Goal: Task Accomplishment & Management: Complete application form

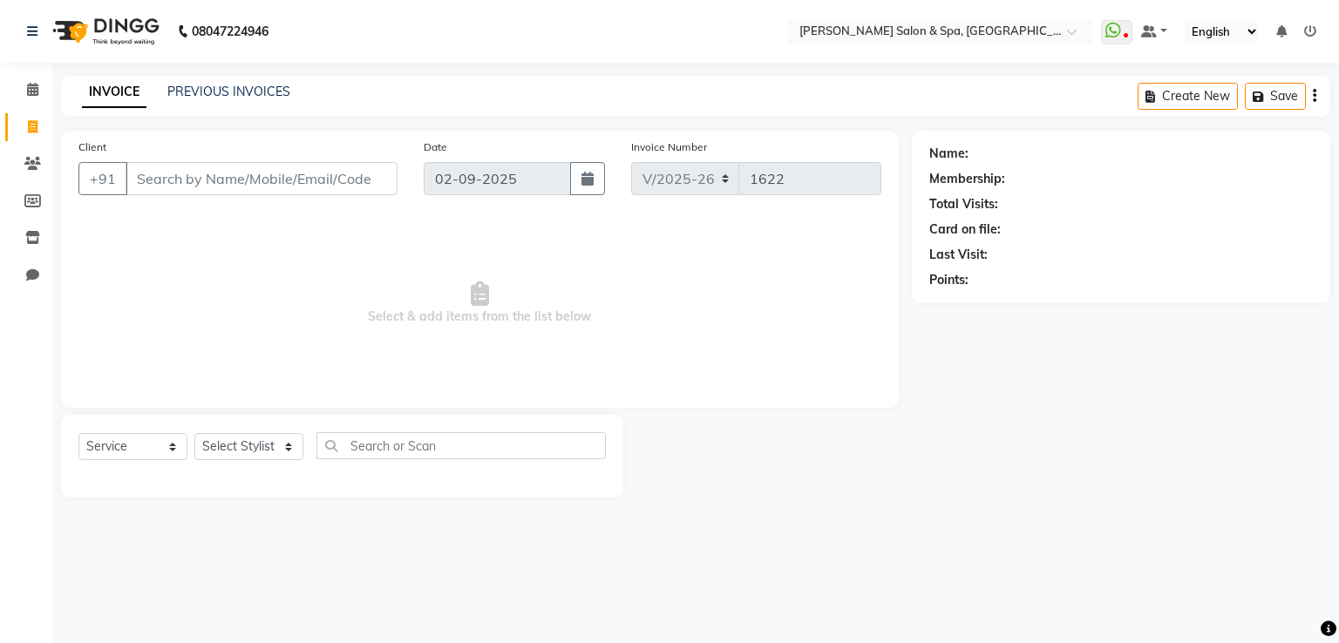
select select "67"
select select "service"
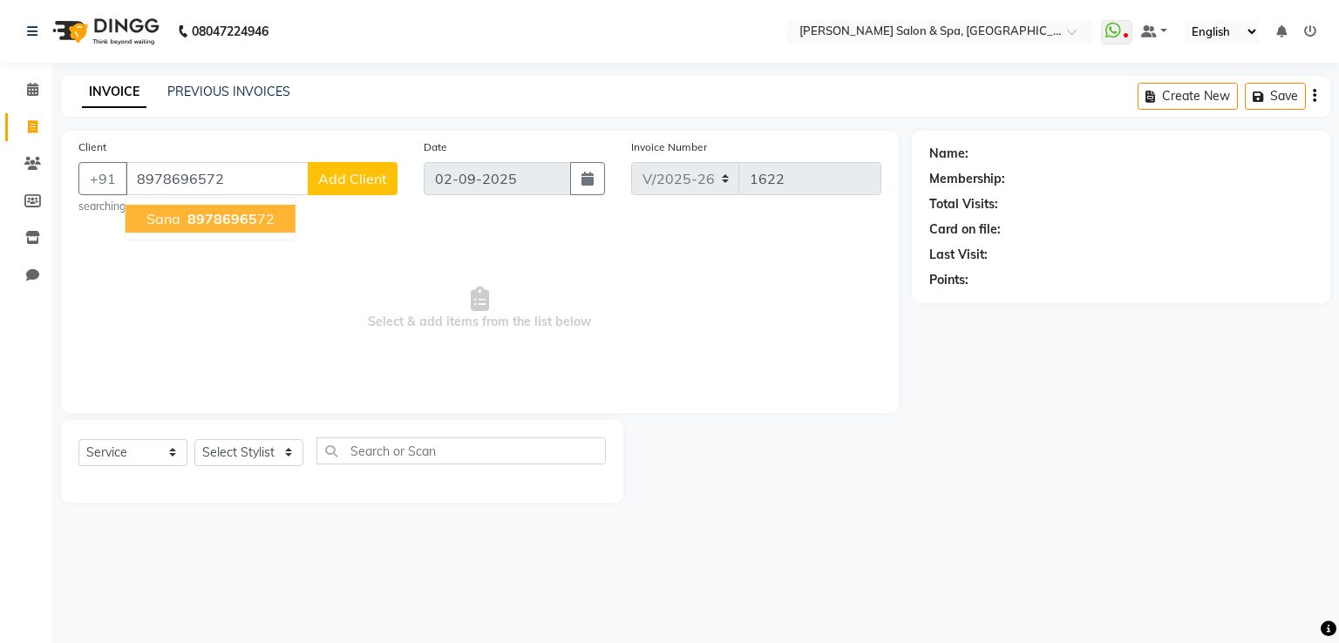
type input "8978696572"
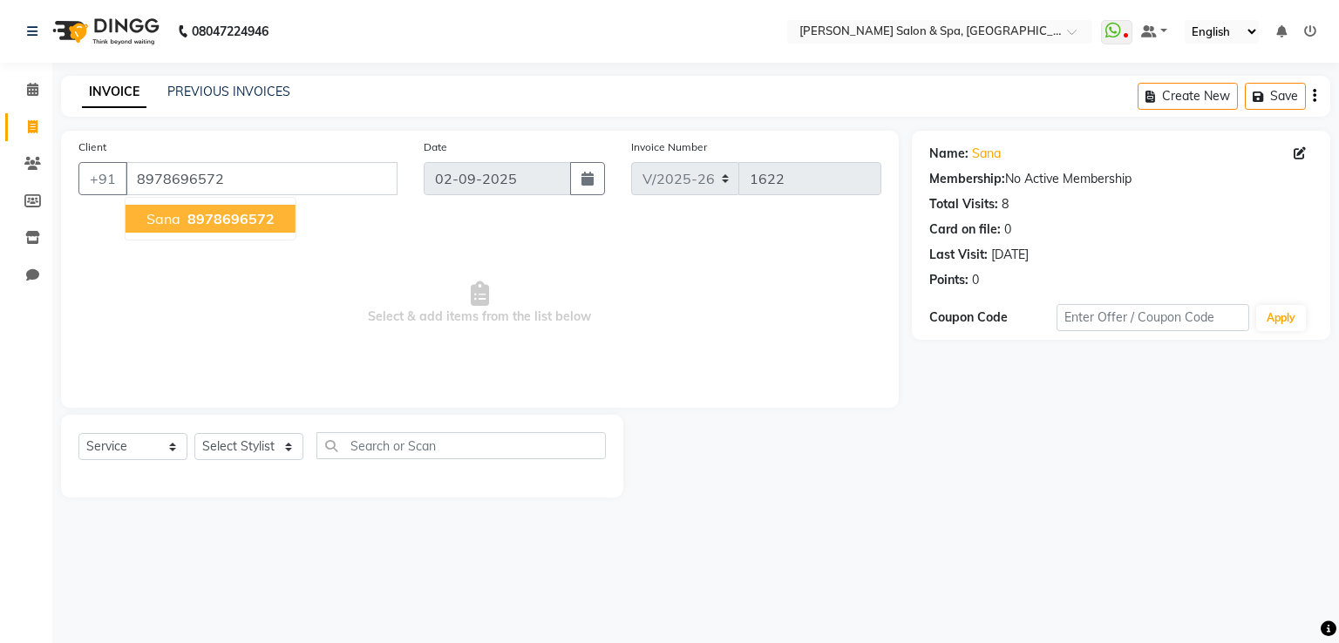
click at [248, 227] on span "8978696572" at bounding box center [230, 218] width 87 height 17
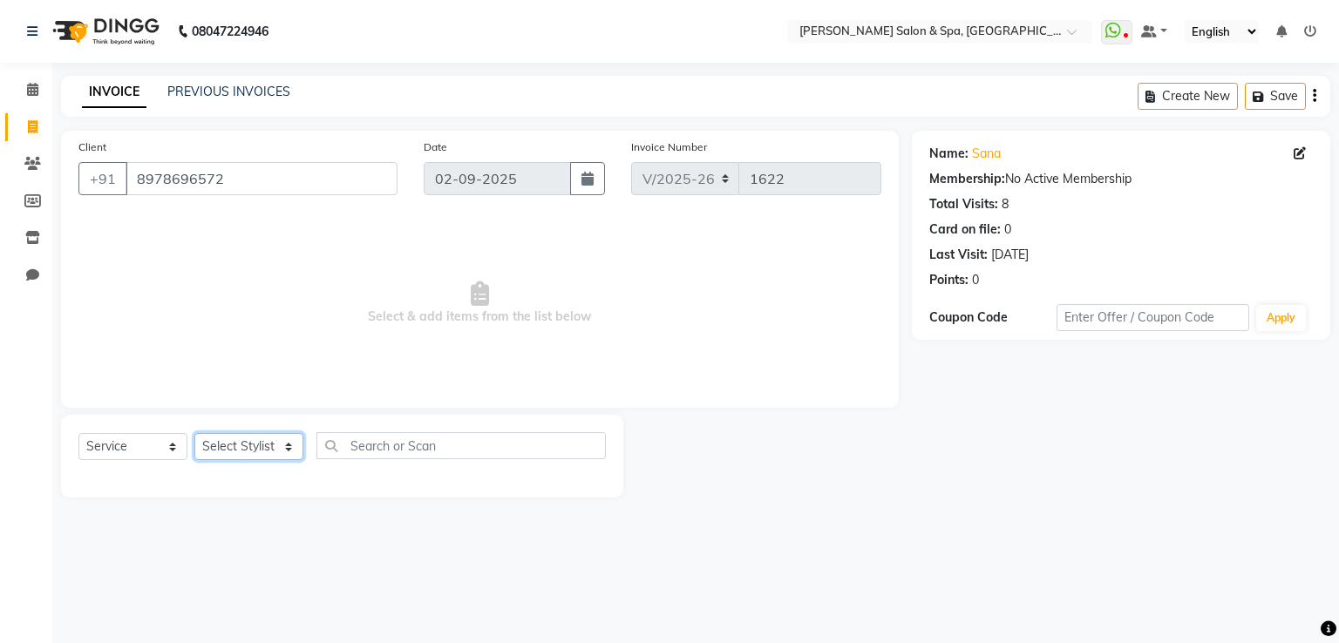
click at [243, 457] on select "Select Stylist [PERSON_NAME] Receptionist [PERSON_NAME] [PERSON_NAME]" at bounding box center [248, 446] width 109 height 27
select select "2479"
click at [194, 434] on select "Select Stylist [PERSON_NAME] Receptionist [PERSON_NAME] [PERSON_NAME]" at bounding box center [248, 446] width 109 height 27
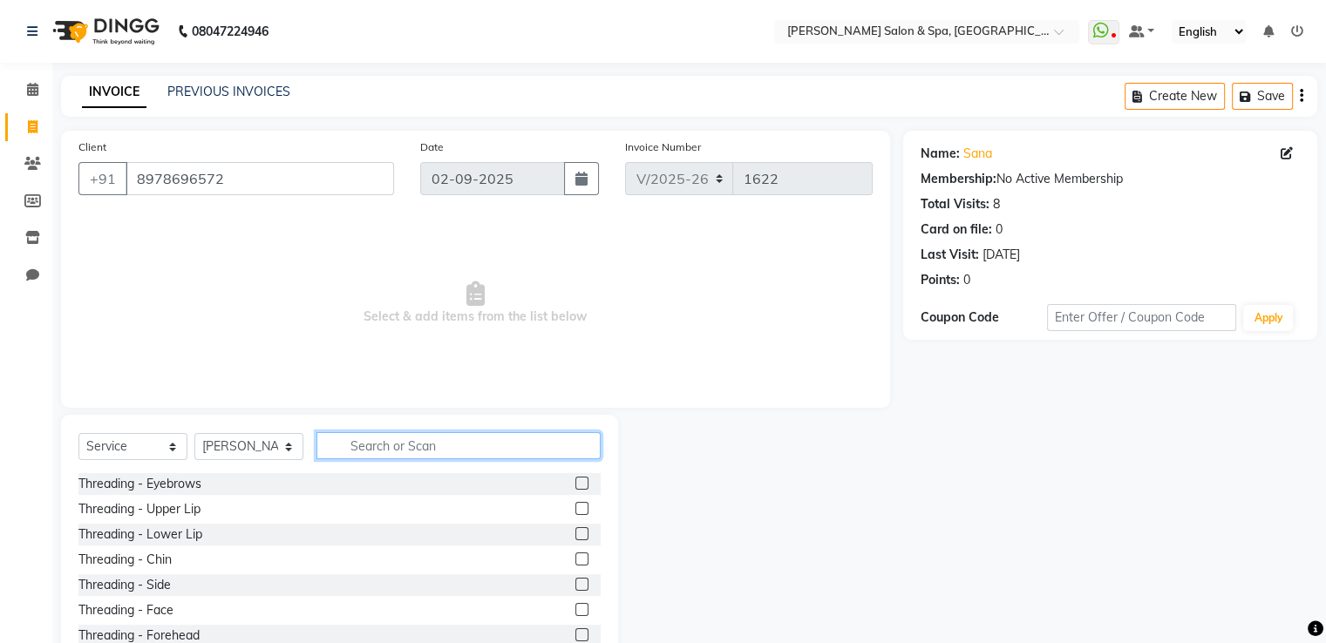
click at [370, 440] on input "text" at bounding box center [458, 445] width 284 height 27
type input "SPA"
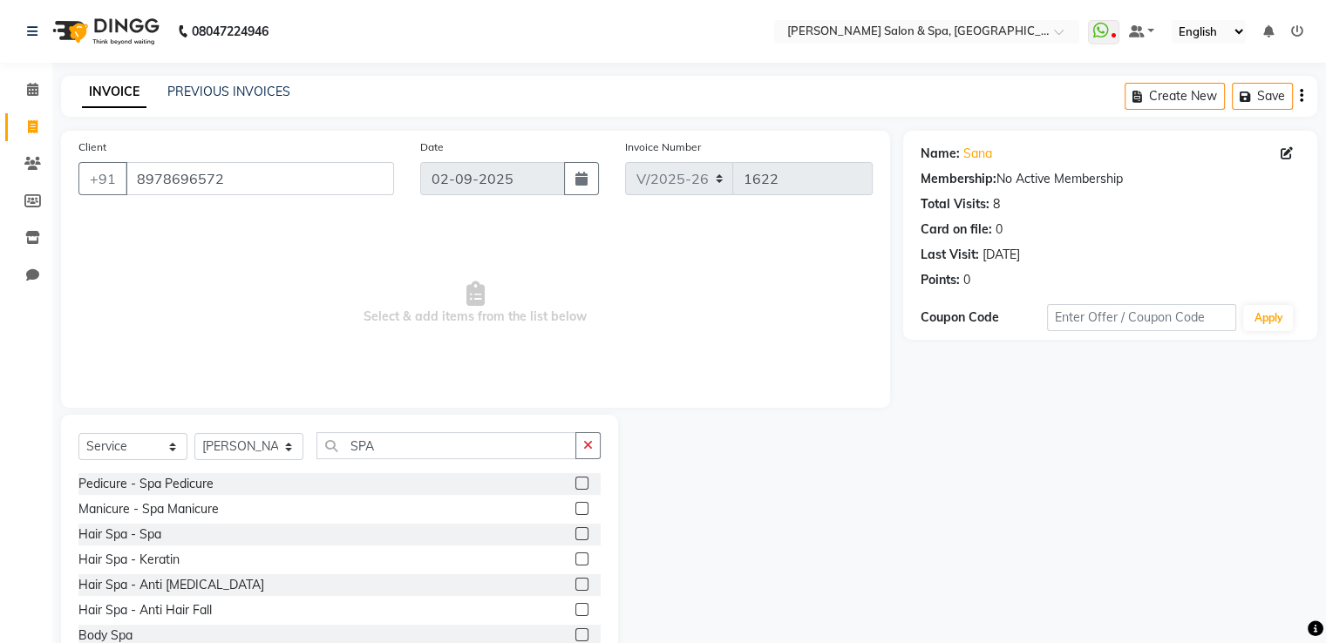
click at [575, 529] on div at bounding box center [580, 536] width 11 height 18
click at [575, 538] on label at bounding box center [581, 533] width 13 height 13
click at [575, 538] on input "checkbox" at bounding box center [580, 534] width 11 height 11
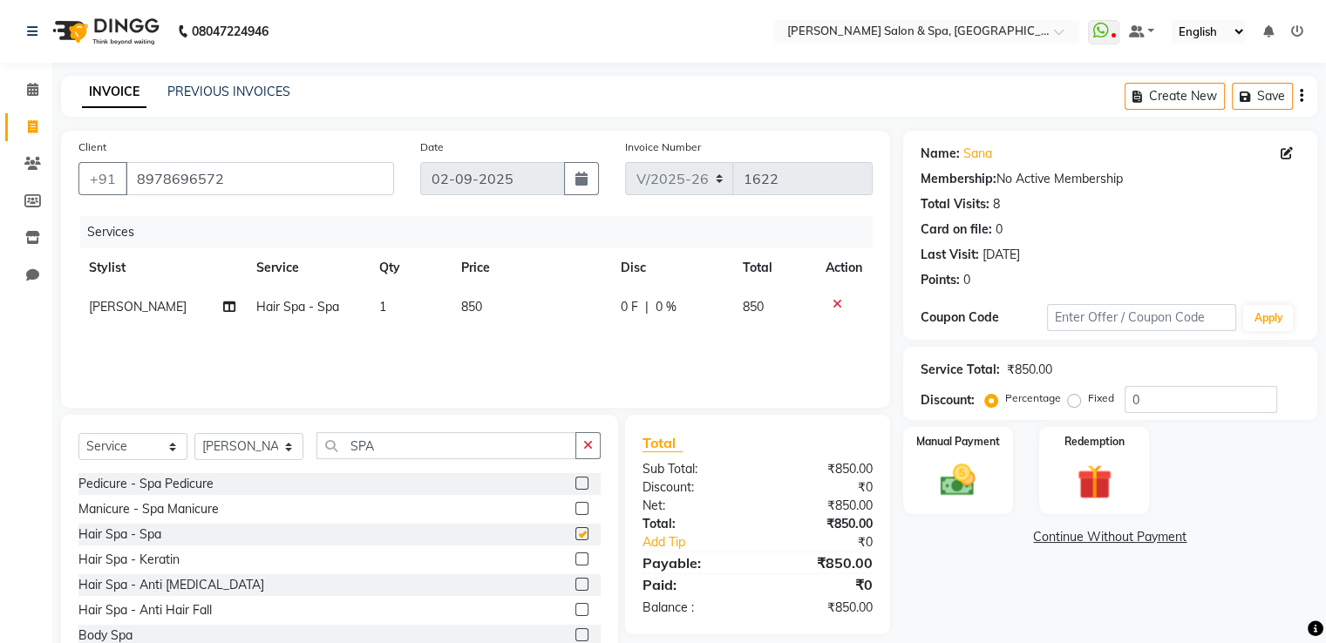
checkbox input "false"
click at [468, 451] on input "SPA" at bounding box center [446, 445] width 260 height 27
type input "S"
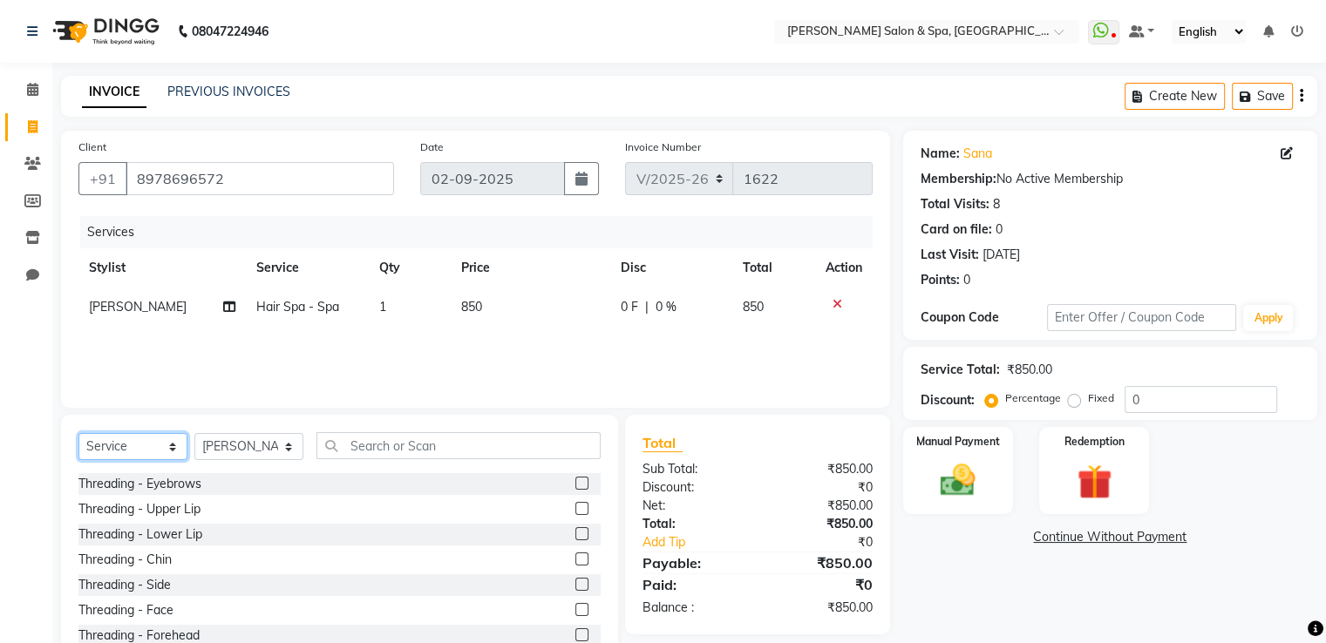
click at [118, 443] on select "Select Service Product Membership Package Voucher Prepaid Gift Card" at bounding box center [132, 446] width 109 height 27
click at [78, 434] on select "Select Service Product Membership Package Voucher Prepaid Gift Card" at bounding box center [132, 446] width 109 height 27
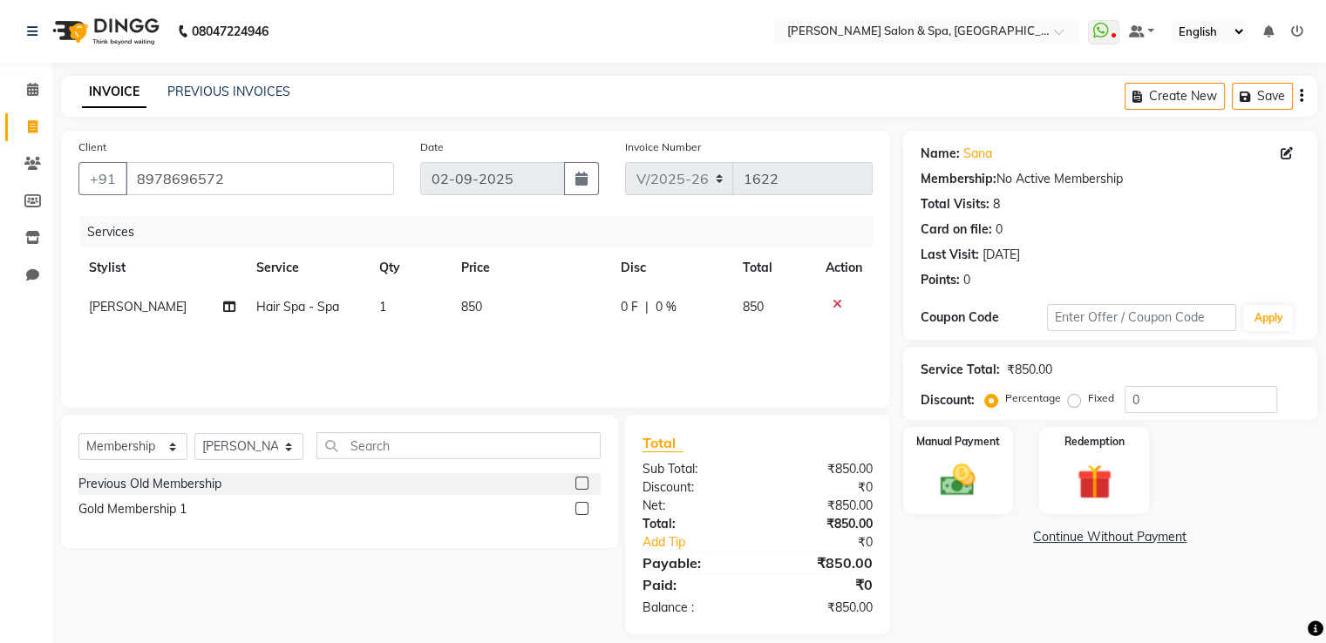
click at [577, 509] on label at bounding box center [581, 508] width 13 height 13
click at [577, 509] on input "checkbox" at bounding box center [580, 509] width 11 height 11
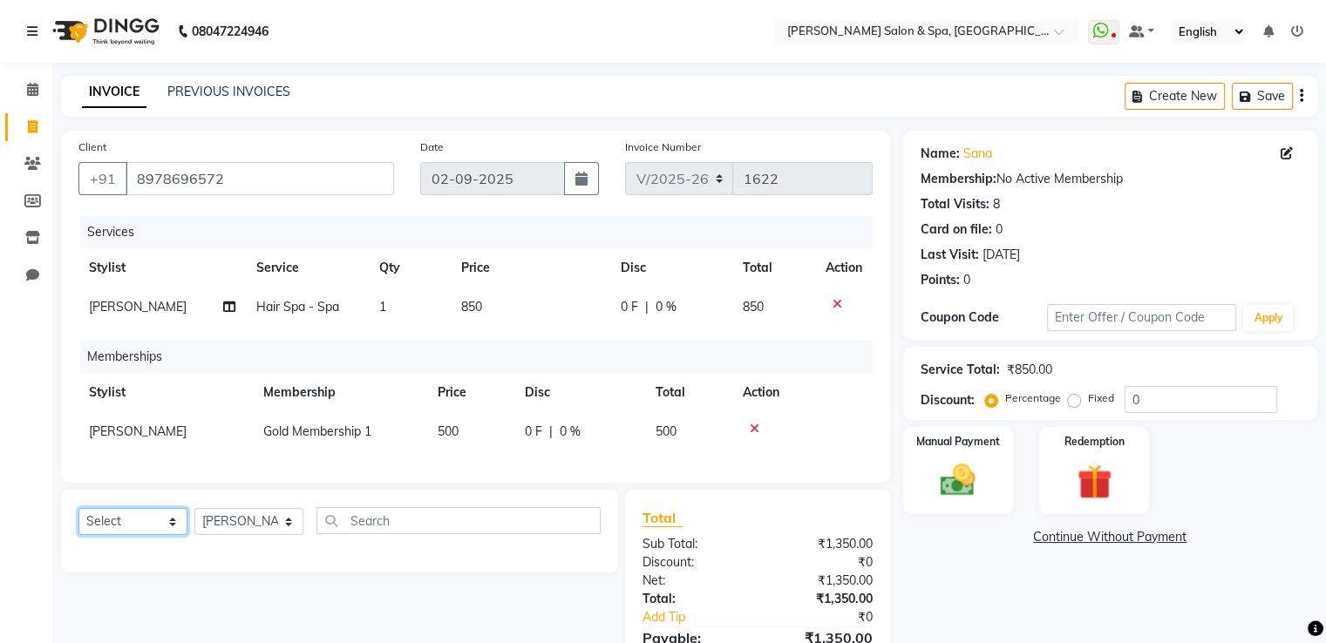
click at [165, 535] on select "Select Service Product Package Voucher Prepaid Gift Card" at bounding box center [132, 521] width 109 height 27
select select "service"
click at [78, 523] on select "Select Service Product Package Voucher Prepaid Gift Card" at bounding box center [132, 521] width 109 height 27
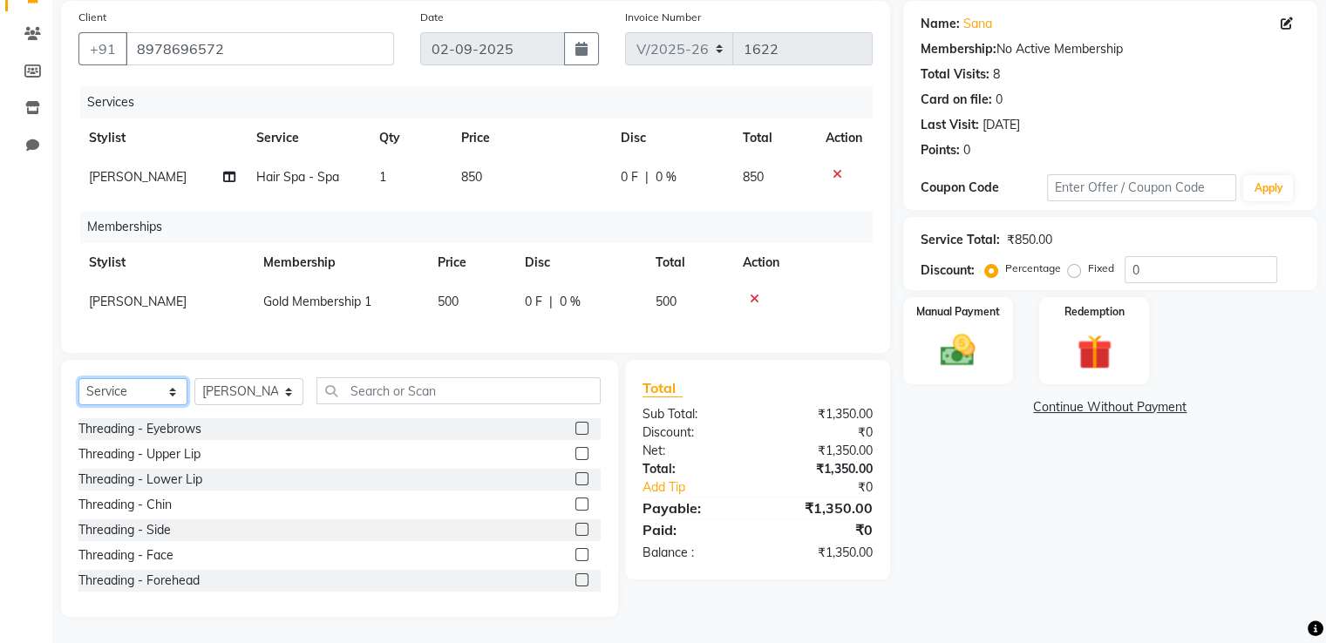
scroll to position [144, 0]
click at [248, 398] on select "Select Stylist [PERSON_NAME] Receptionist [PERSON_NAME] [PERSON_NAME]" at bounding box center [248, 391] width 109 height 27
select select "20459"
click at [194, 378] on select "Select Stylist [PERSON_NAME] Receptionist [PERSON_NAME] [PERSON_NAME]" at bounding box center [248, 391] width 109 height 27
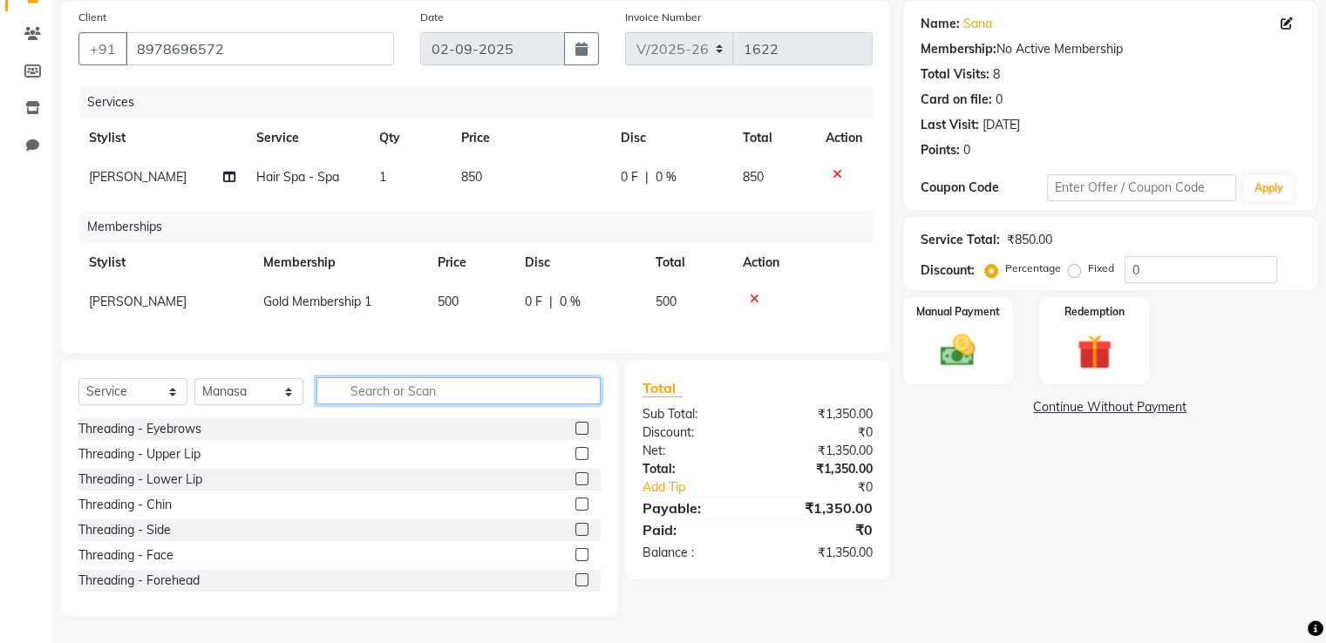
click at [397, 389] on input "text" at bounding box center [458, 390] width 284 height 27
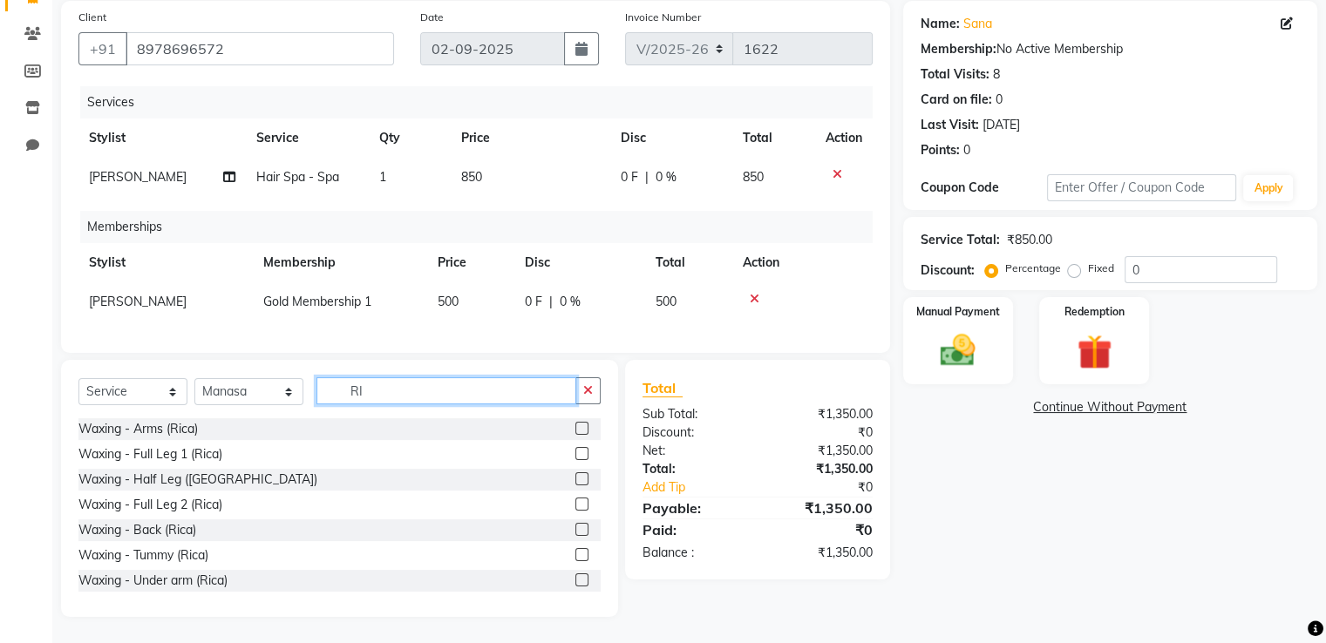
type input "RI"
click at [575, 425] on label at bounding box center [581, 428] width 13 height 13
click at [575, 425] on input "checkbox" at bounding box center [580, 429] width 11 height 11
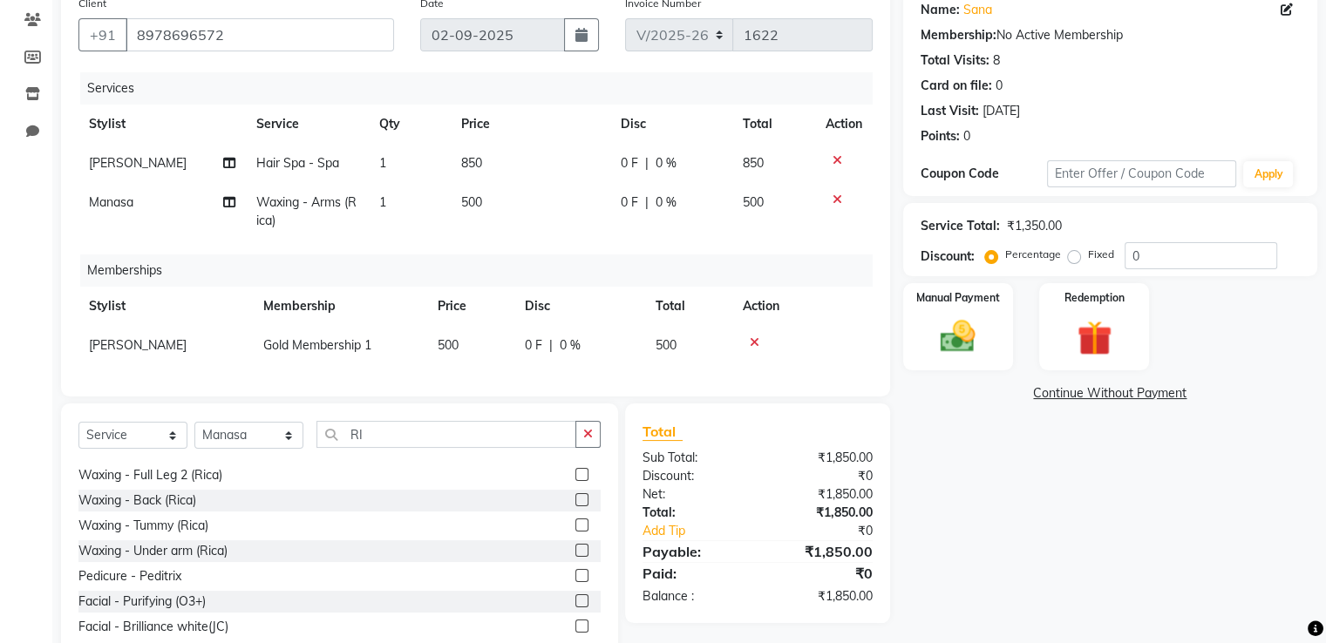
scroll to position [0, 0]
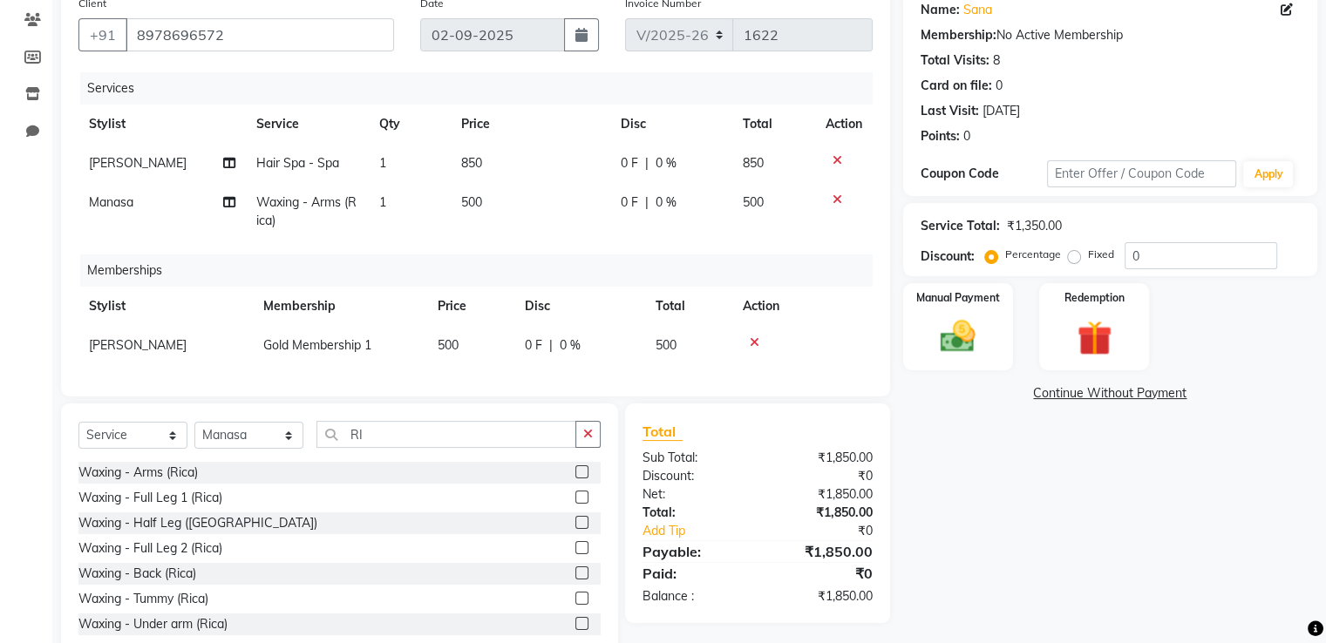
click at [575, 478] on label at bounding box center [581, 471] width 13 height 13
click at [575, 478] on input "checkbox" at bounding box center [580, 472] width 11 height 11
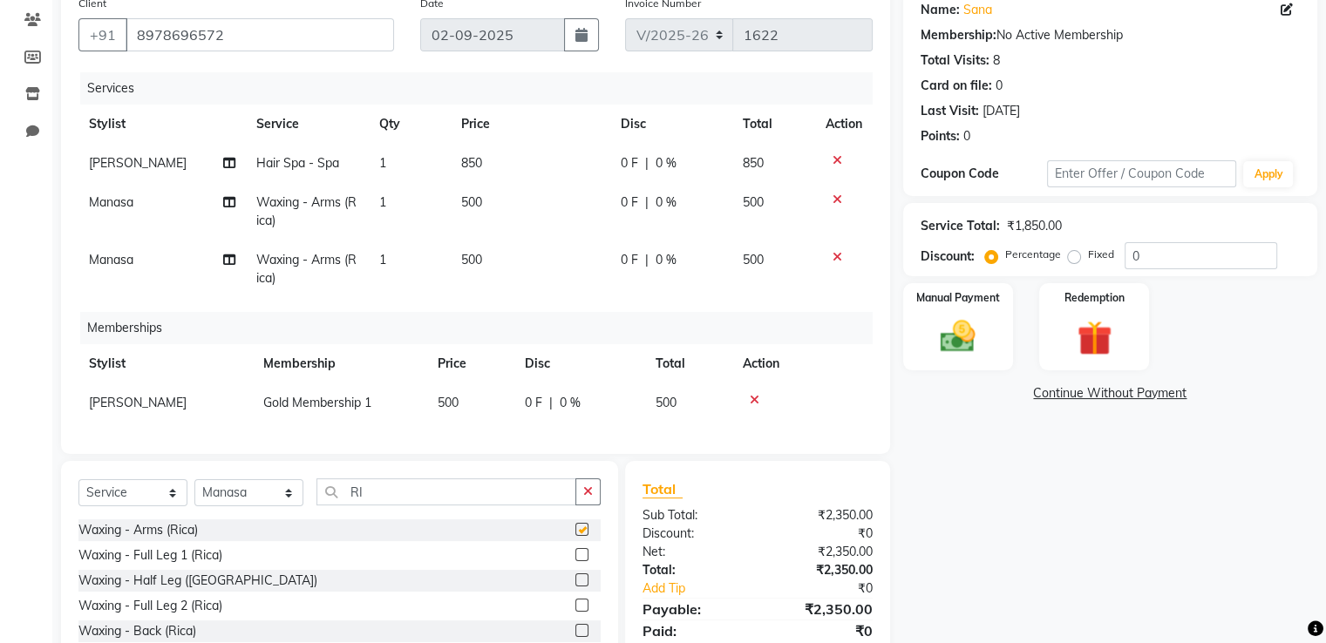
checkbox input "false"
click at [575, 587] on label at bounding box center [581, 579] width 13 height 13
click at [575, 587] on input "checkbox" at bounding box center [580, 580] width 11 height 11
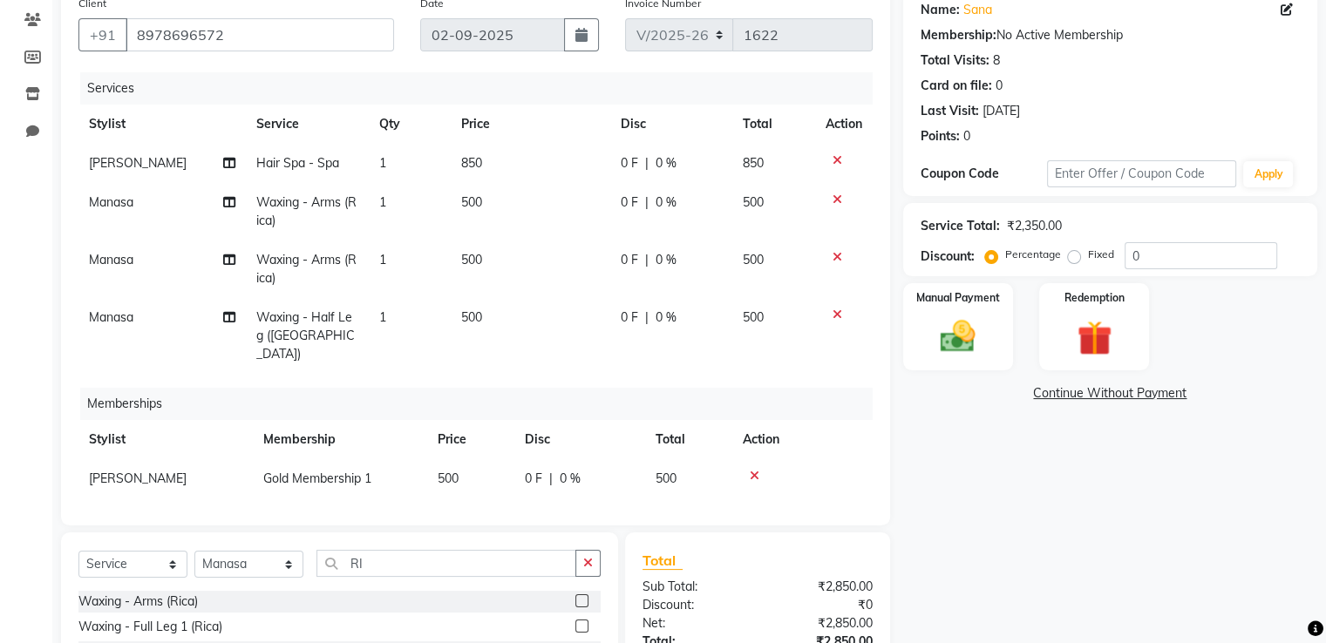
checkbox input "false"
click at [833, 259] on icon at bounding box center [837, 257] width 10 height 12
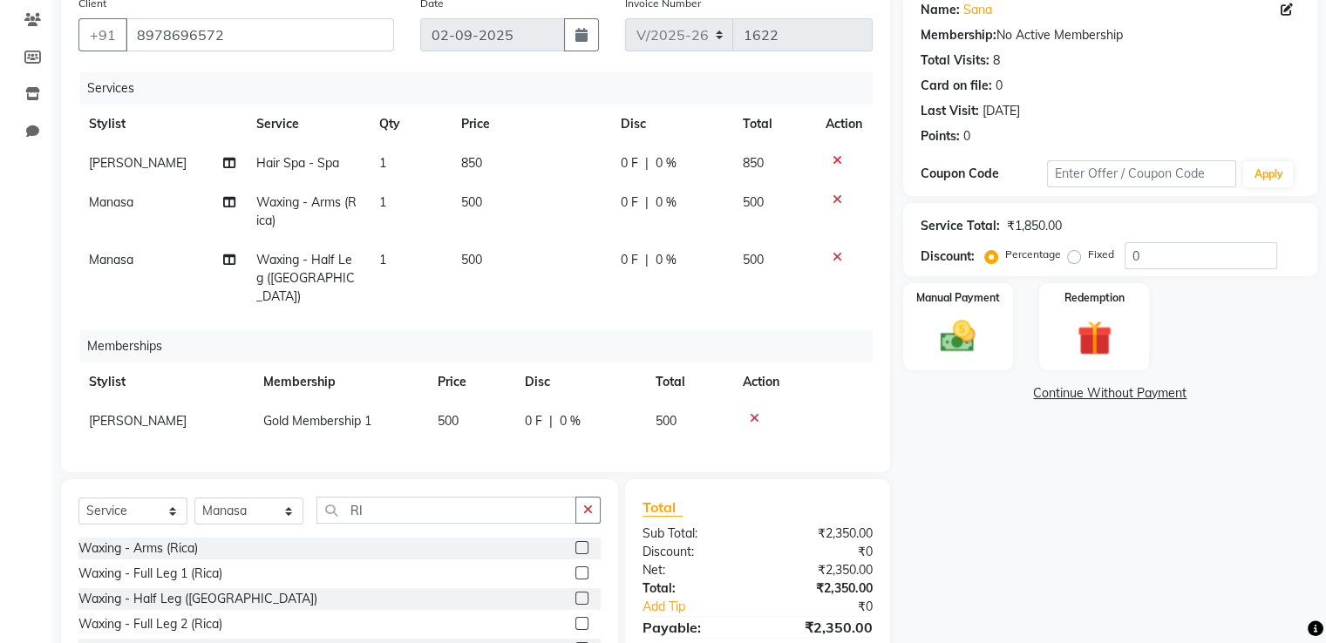
click at [833, 194] on icon at bounding box center [837, 199] width 10 height 12
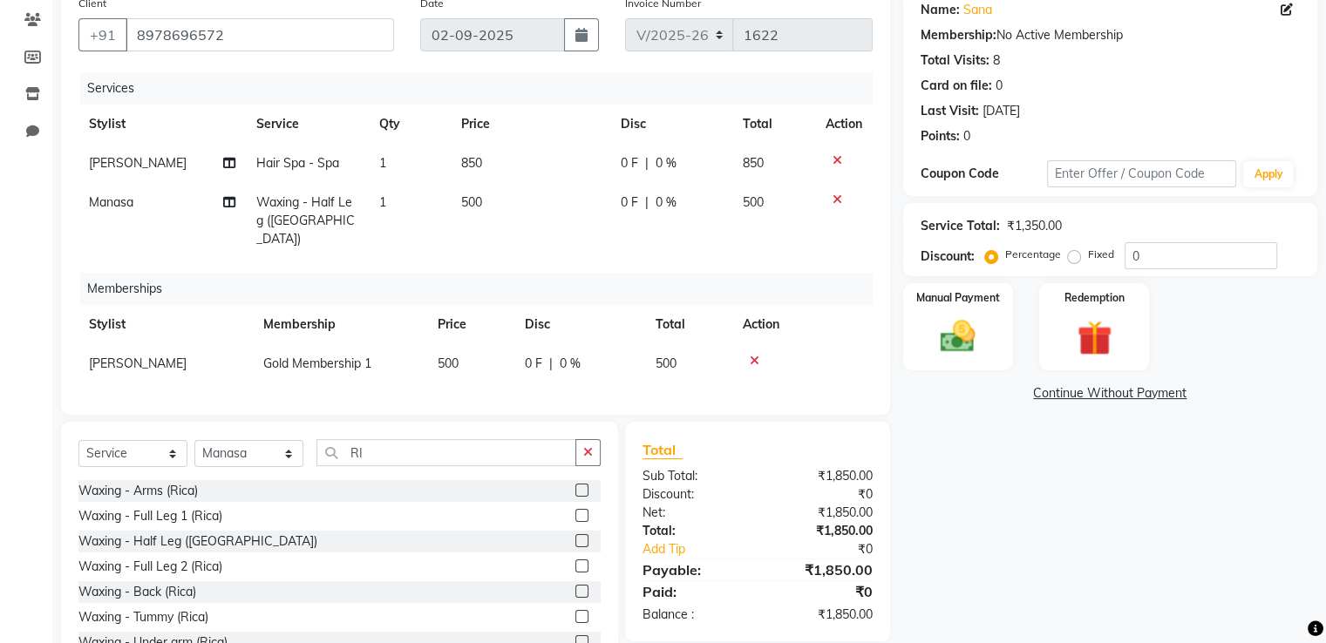
scroll to position [201, 0]
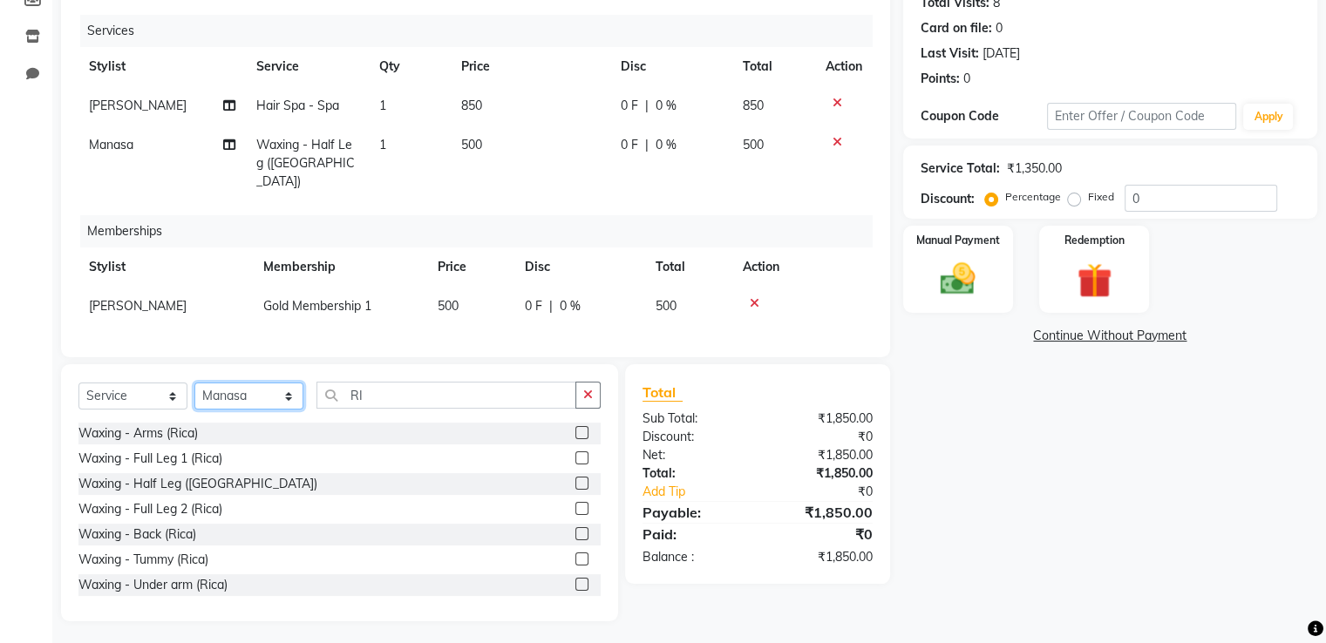
click at [265, 394] on select "Select Stylist [PERSON_NAME] Receptionist [PERSON_NAME] [PERSON_NAME]" at bounding box center [248, 396] width 109 height 27
select select "15618"
click at [194, 383] on select "Select Stylist [PERSON_NAME] Receptionist [PERSON_NAME] [PERSON_NAME]" at bounding box center [248, 396] width 109 height 27
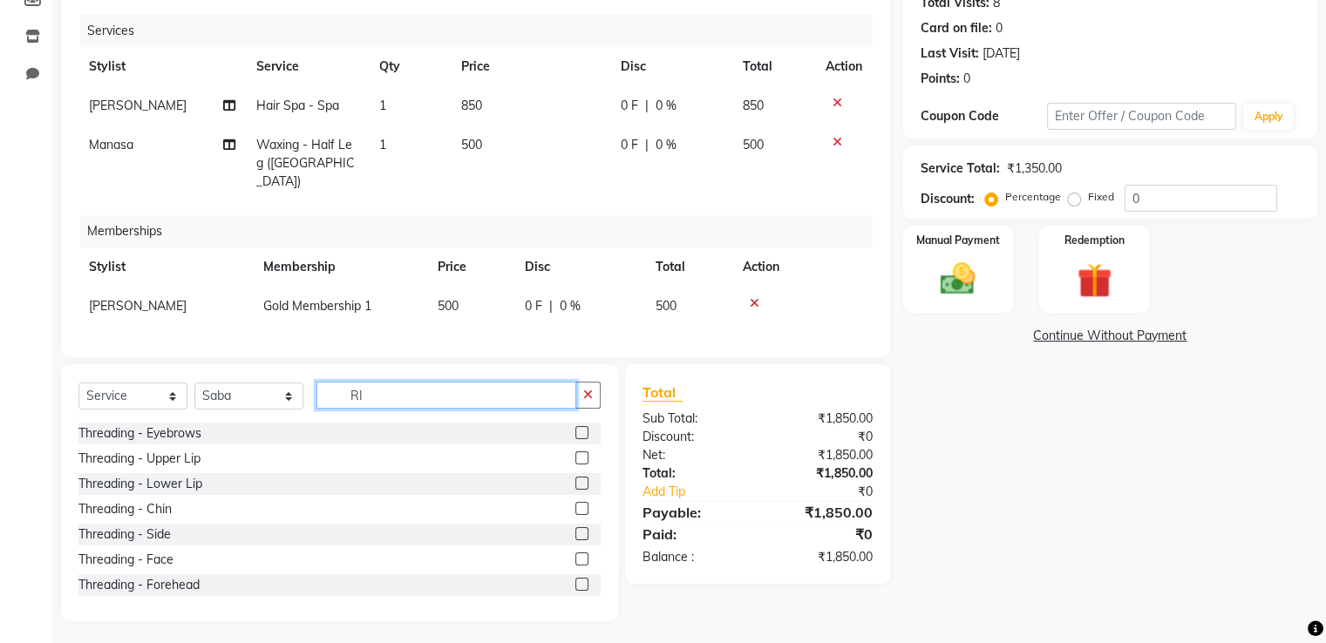
click at [462, 392] on input "RI" at bounding box center [446, 395] width 260 height 27
type input "R"
type input "RI"
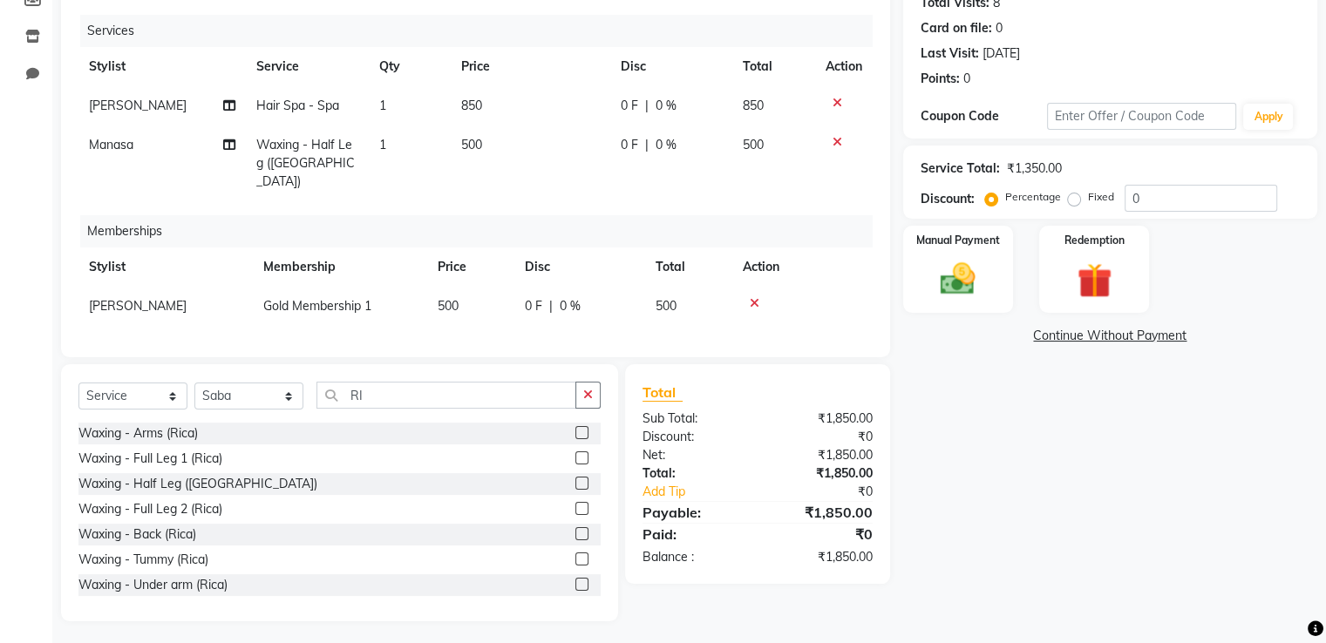
click at [575, 428] on label at bounding box center [581, 432] width 13 height 13
click at [575, 428] on input "checkbox" at bounding box center [580, 433] width 11 height 11
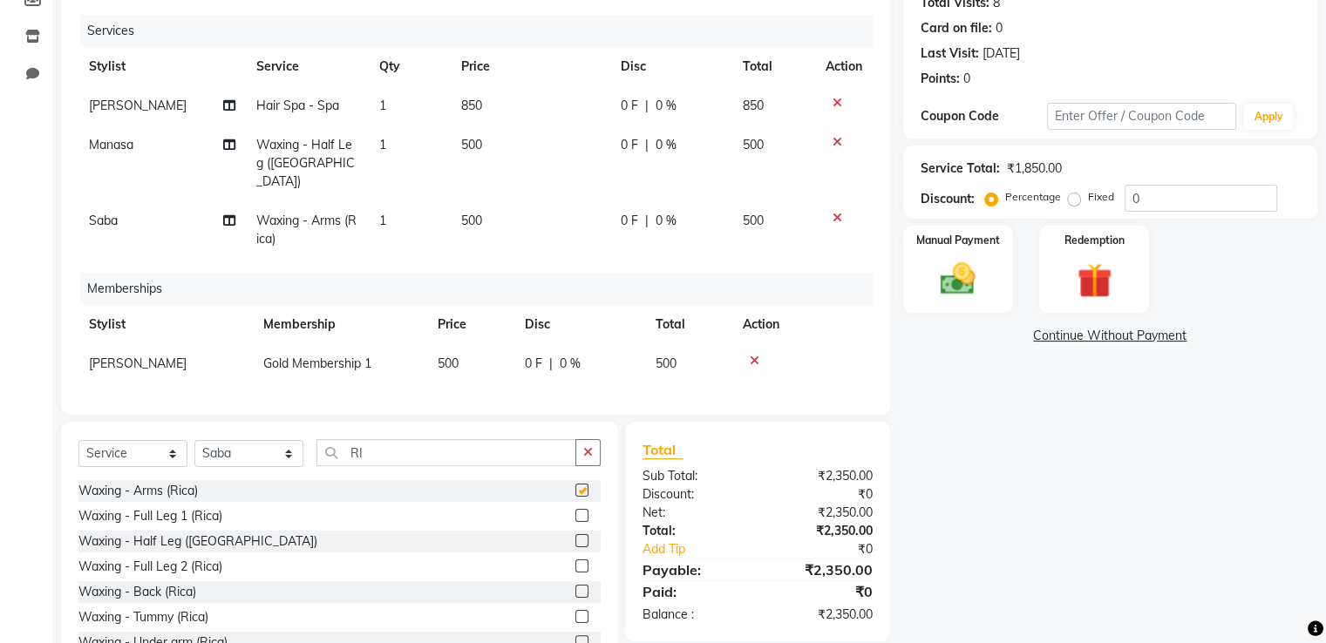
checkbox input "false"
click at [575, 637] on label at bounding box center [581, 641] width 13 height 13
click at [575, 637] on input "checkbox" at bounding box center [580, 642] width 11 height 11
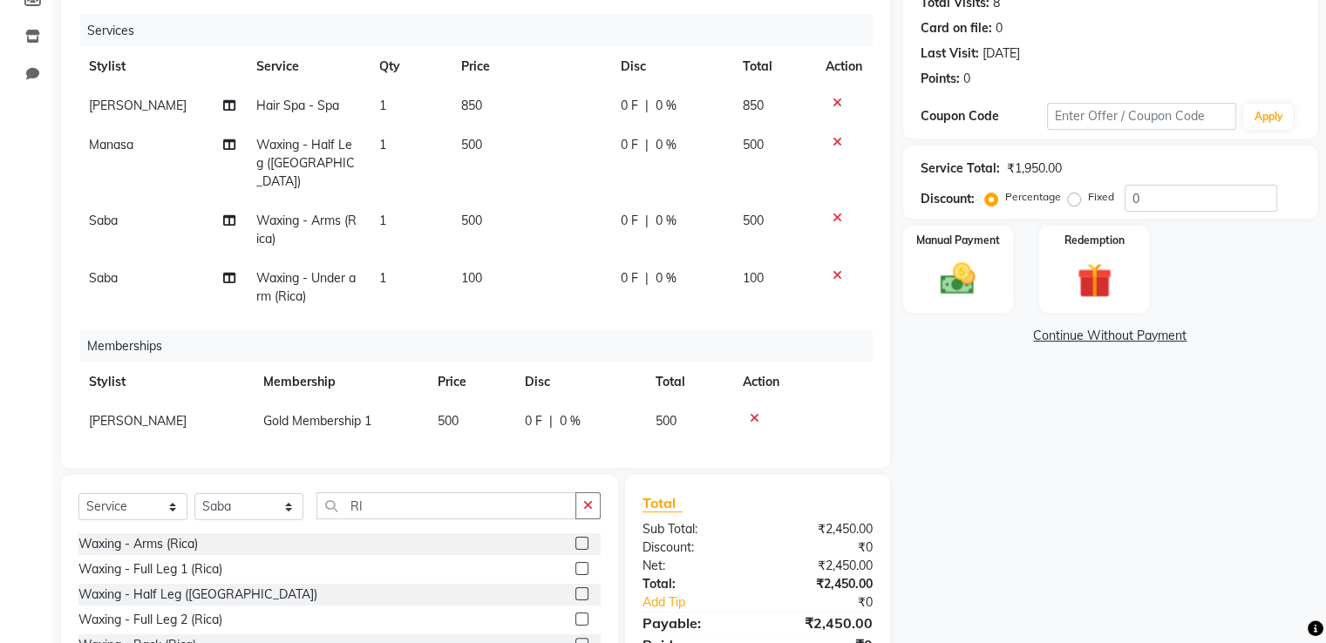
checkbox input "false"
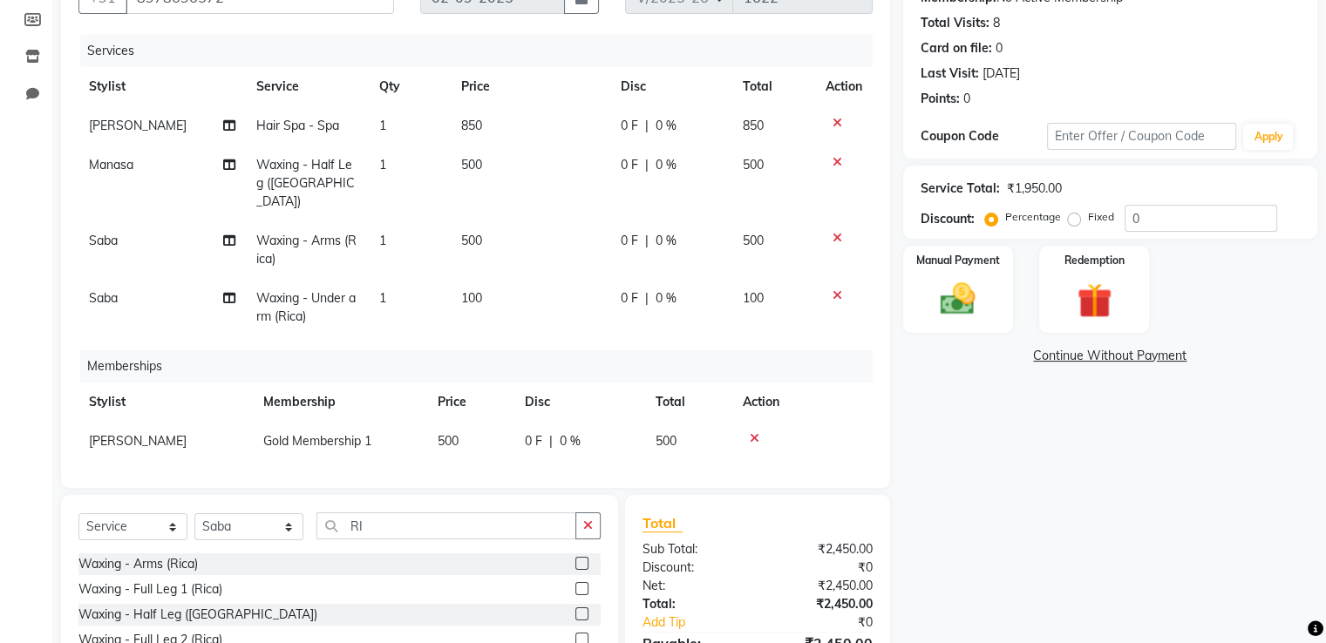
scroll to position [180, 0]
click at [464, 128] on span "850" at bounding box center [471, 127] width 21 height 16
select select "2479"
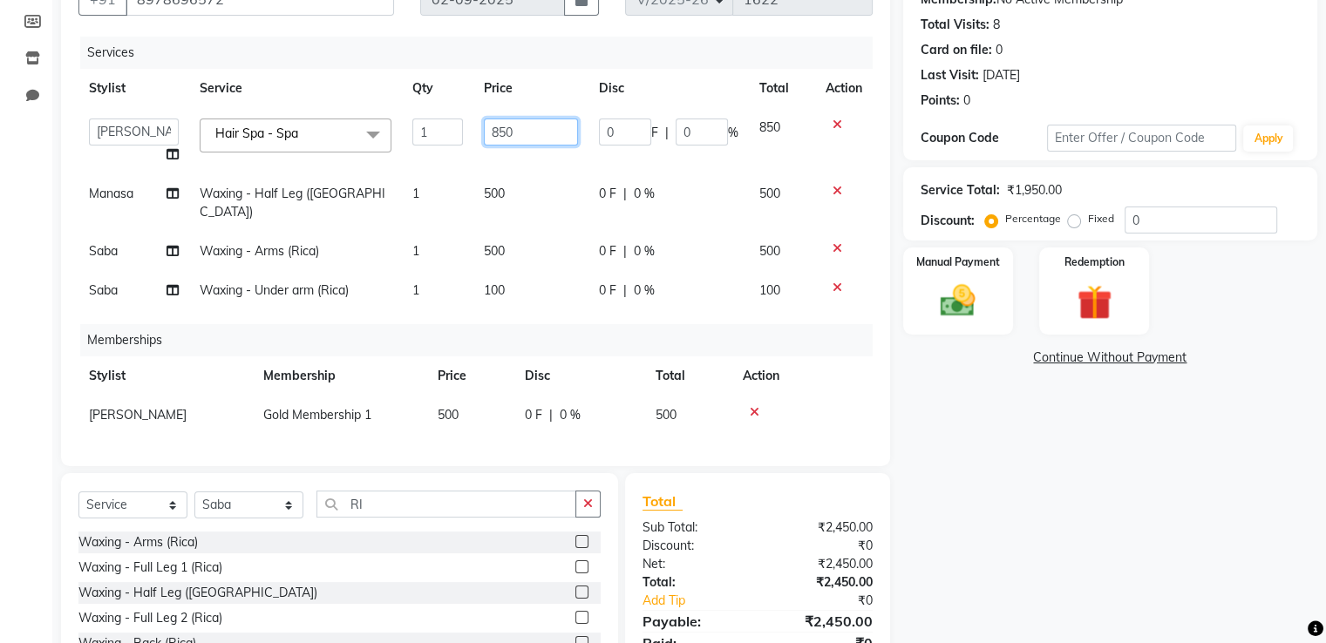
click at [535, 135] on input "850" at bounding box center [531, 132] width 94 height 27
type input "8"
type input "1500"
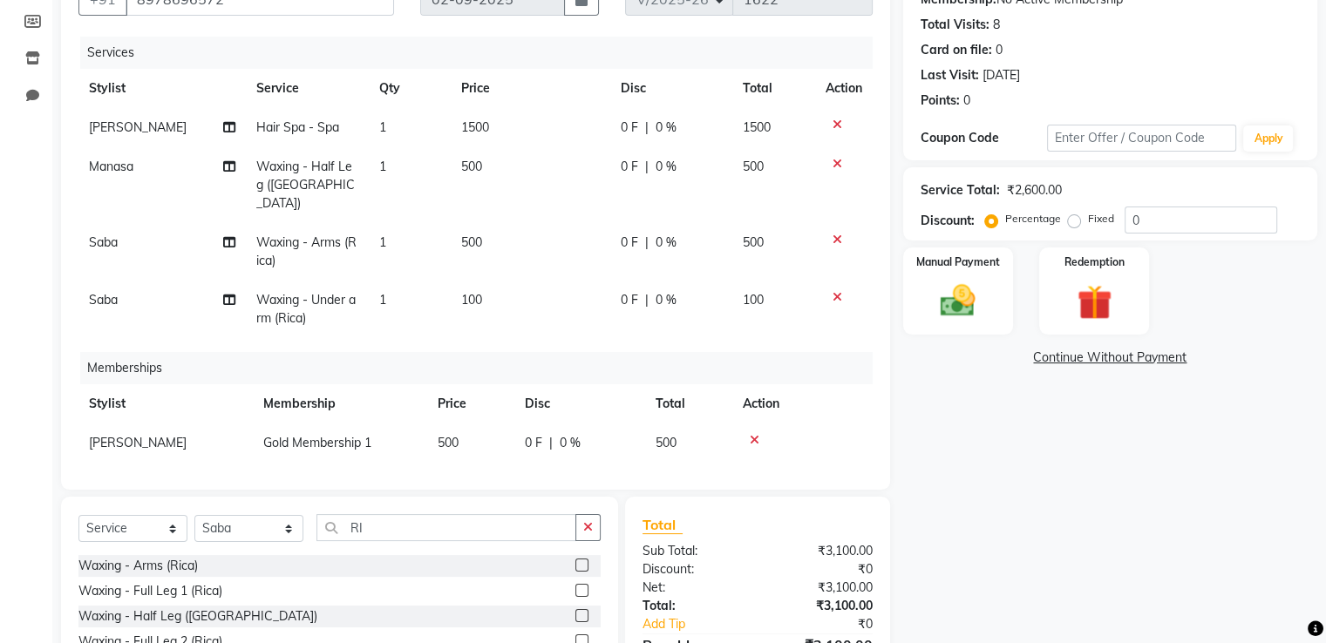
click at [593, 352] on div "Memberships" at bounding box center [482, 368] width 805 height 32
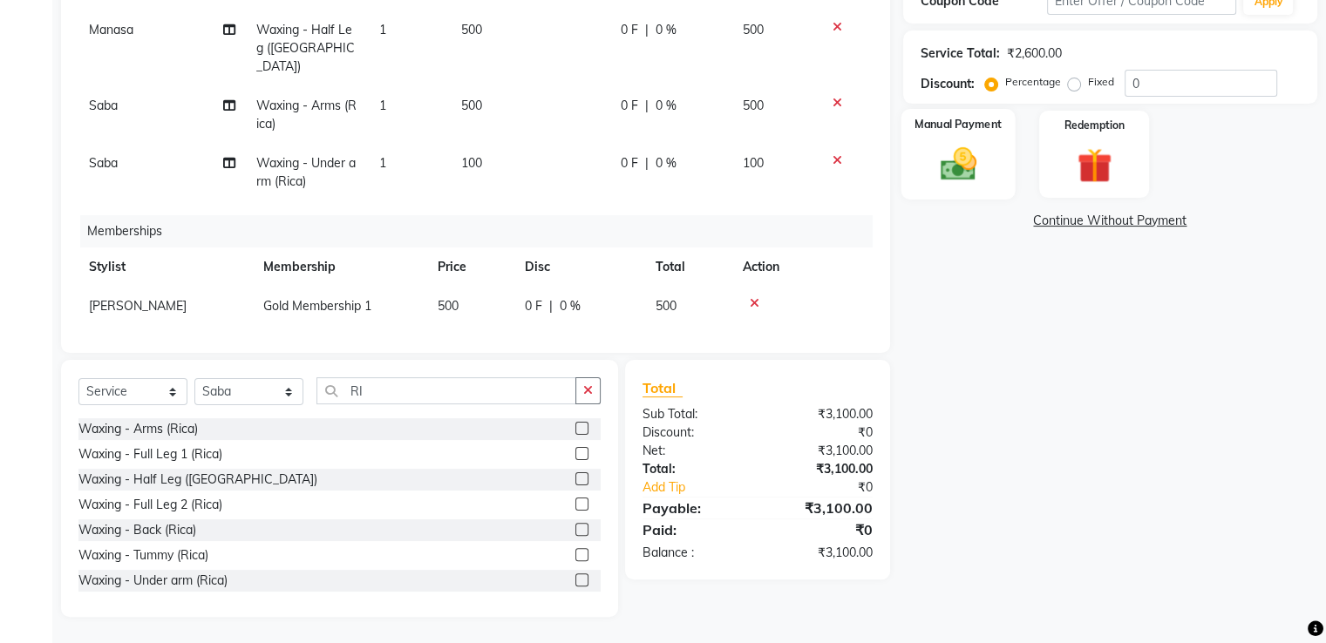
click at [925, 161] on div "Manual Payment" at bounding box center [957, 154] width 114 height 90
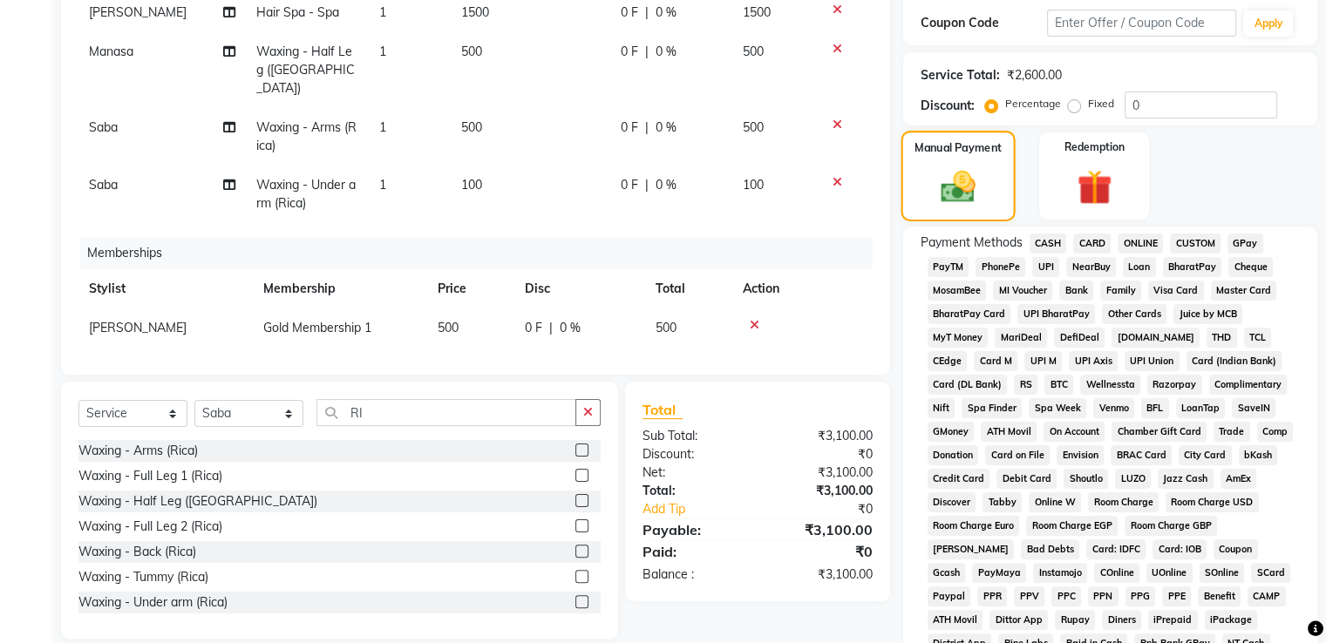
scroll to position [296, 0]
click at [1235, 239] on span "GPay" at bounding box center [1245, 242] width 36 height 20
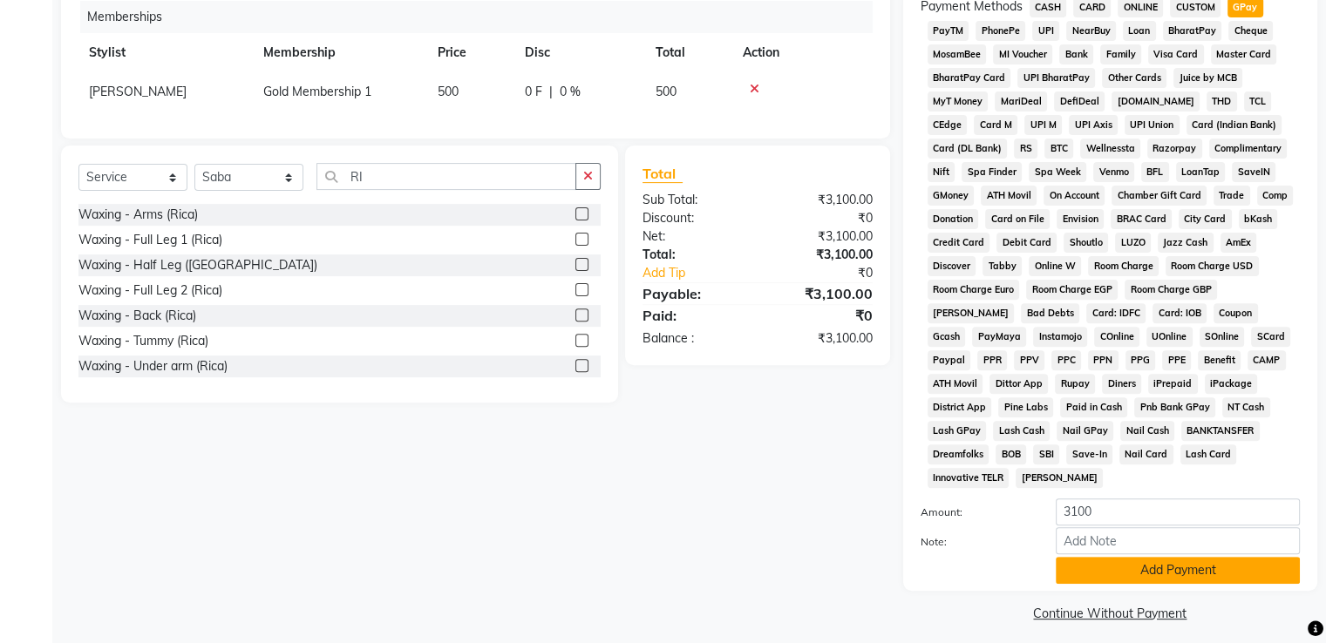
click at [1147, 561] on button "Add Payment" at bounding box center [1177, 570] width 244 height 27
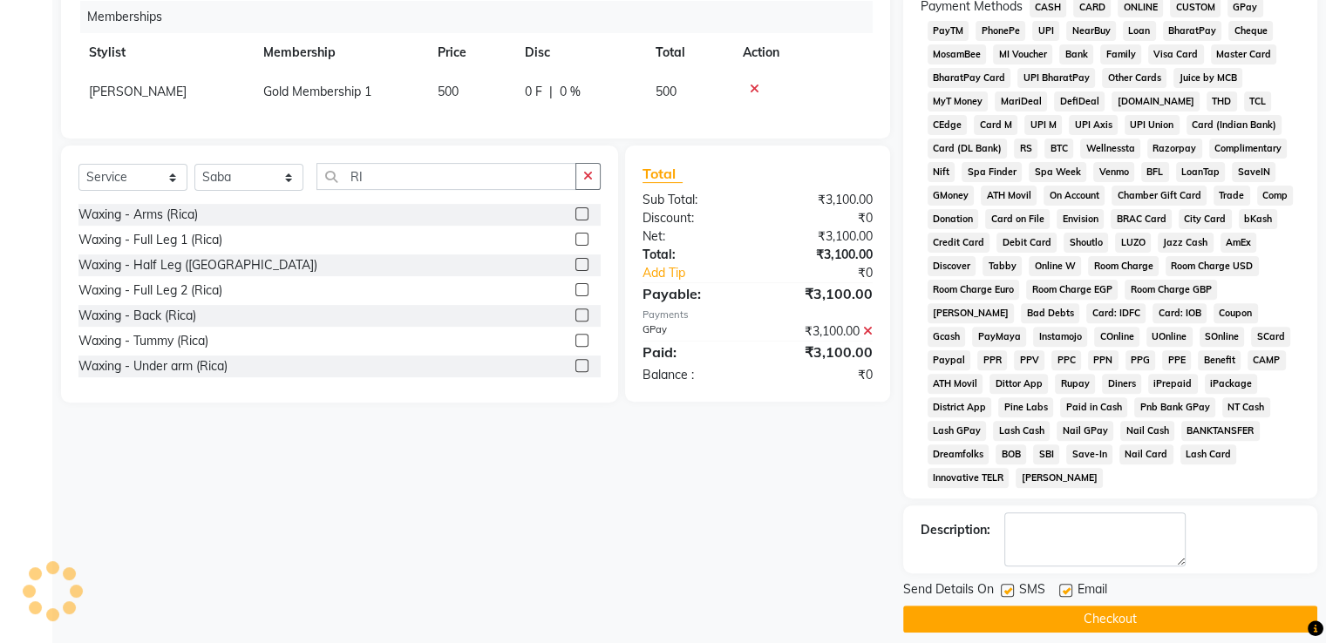
click at [1119, 606] on button "Checkout" at bounding box center [1110, 619] width 414 height 27
